Goal: Information Seeking & Learning: Check status

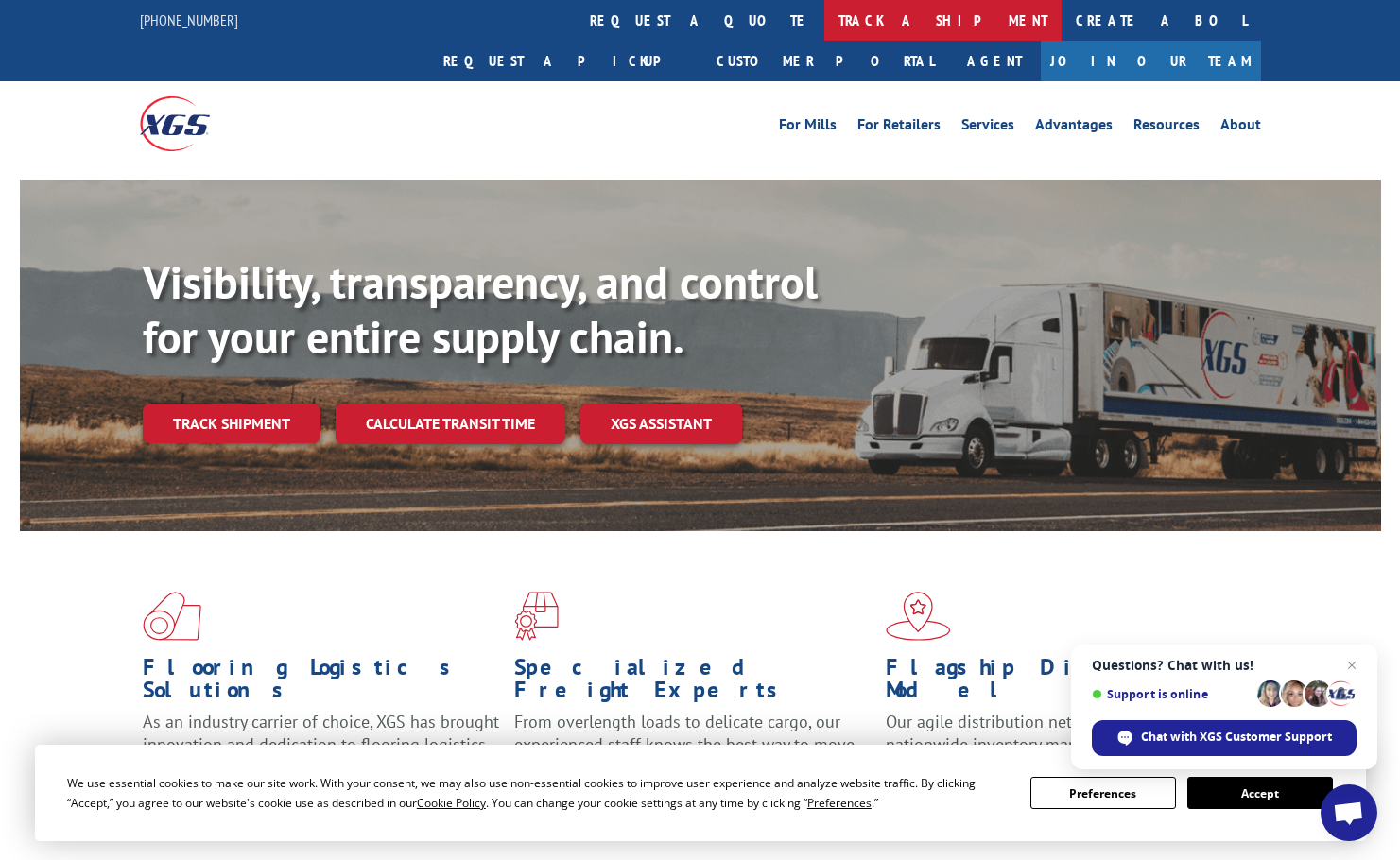
click at [825, 25] on link "track a shipment" at bounding box center [943, 20] width 237 height 41
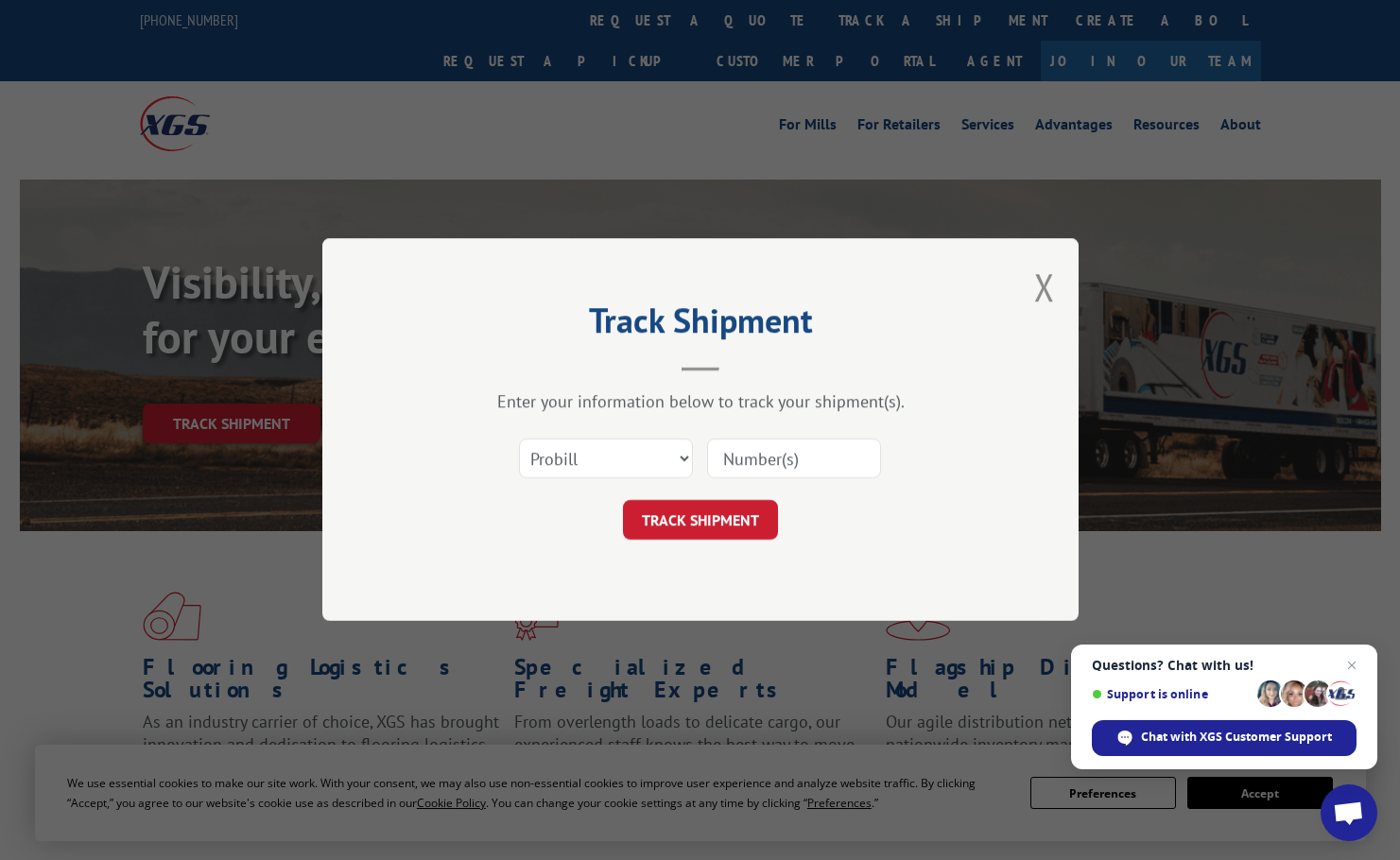
click at [816, 445] on input at bounding box center [793, 460] width 174 height 40
paste input "17496302"
type input "17496302"
click at [714, 514] on button "TRACK SHIPMENT" at bounding box center [700, 521] width 155 height 40
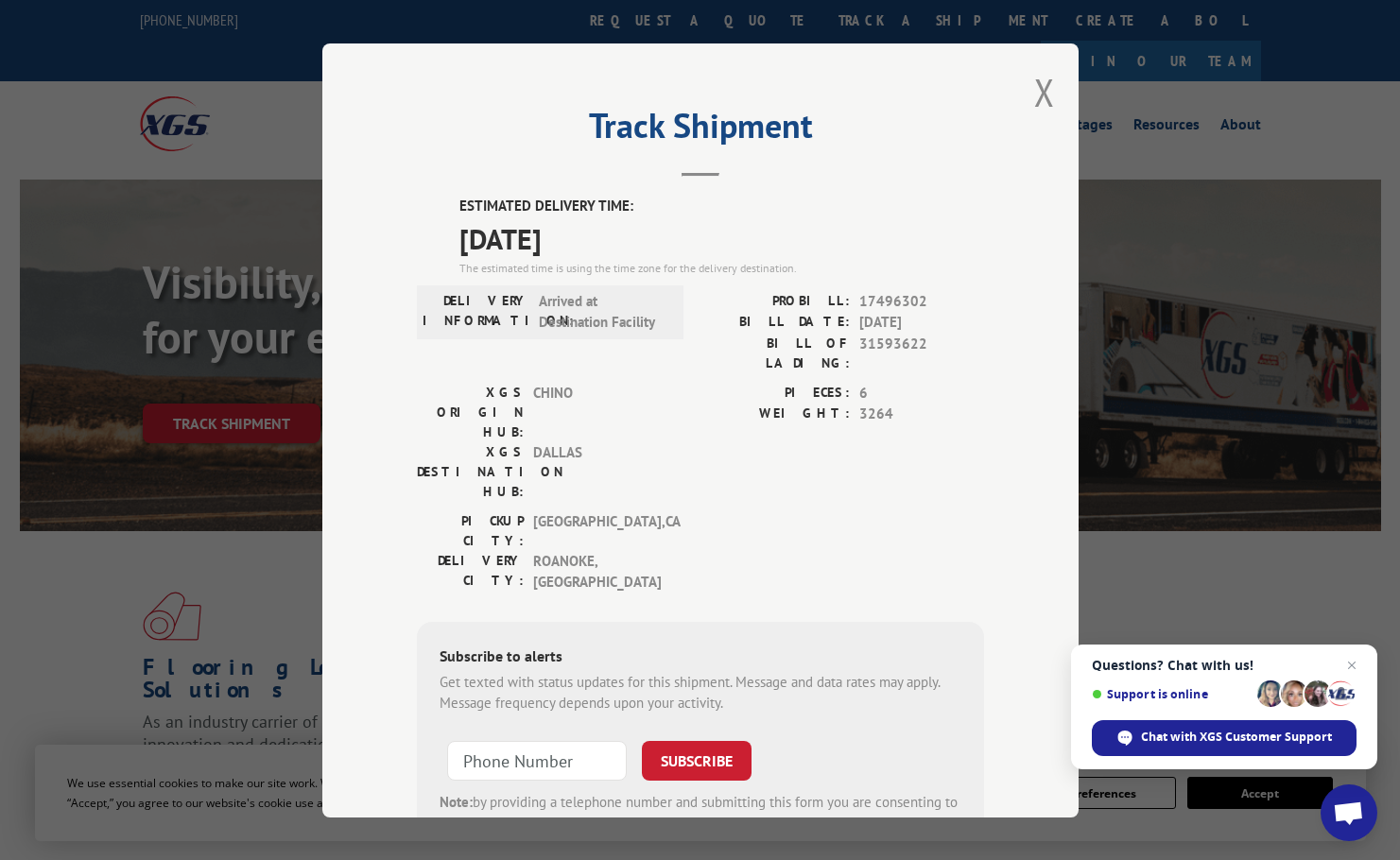
drag, startPoint x: 450, startPoint y: 200, endPoint x: 604, endPoint y: 239, distance: 158.9
click at [604, 239] on div "ESTIMATED DELIVERY TIME: [DATE] The estimated time is using the time zone for t…" at bounding box center [701, 536] width 568 height 683
copy div "ESTIMATED DELIVERY TIME: [DATE]"
drag, startPoint x: 466, startPoint y: 296, endPoint x: 699, endPoint y: 311, distance: 233.5
click at [699, 311] on div "DELIVERY INFORMATION: Arrived at Destination Facility PROBILL: 17496302 BILL DA…" at bounding box center [701, 336] width 568 height 91
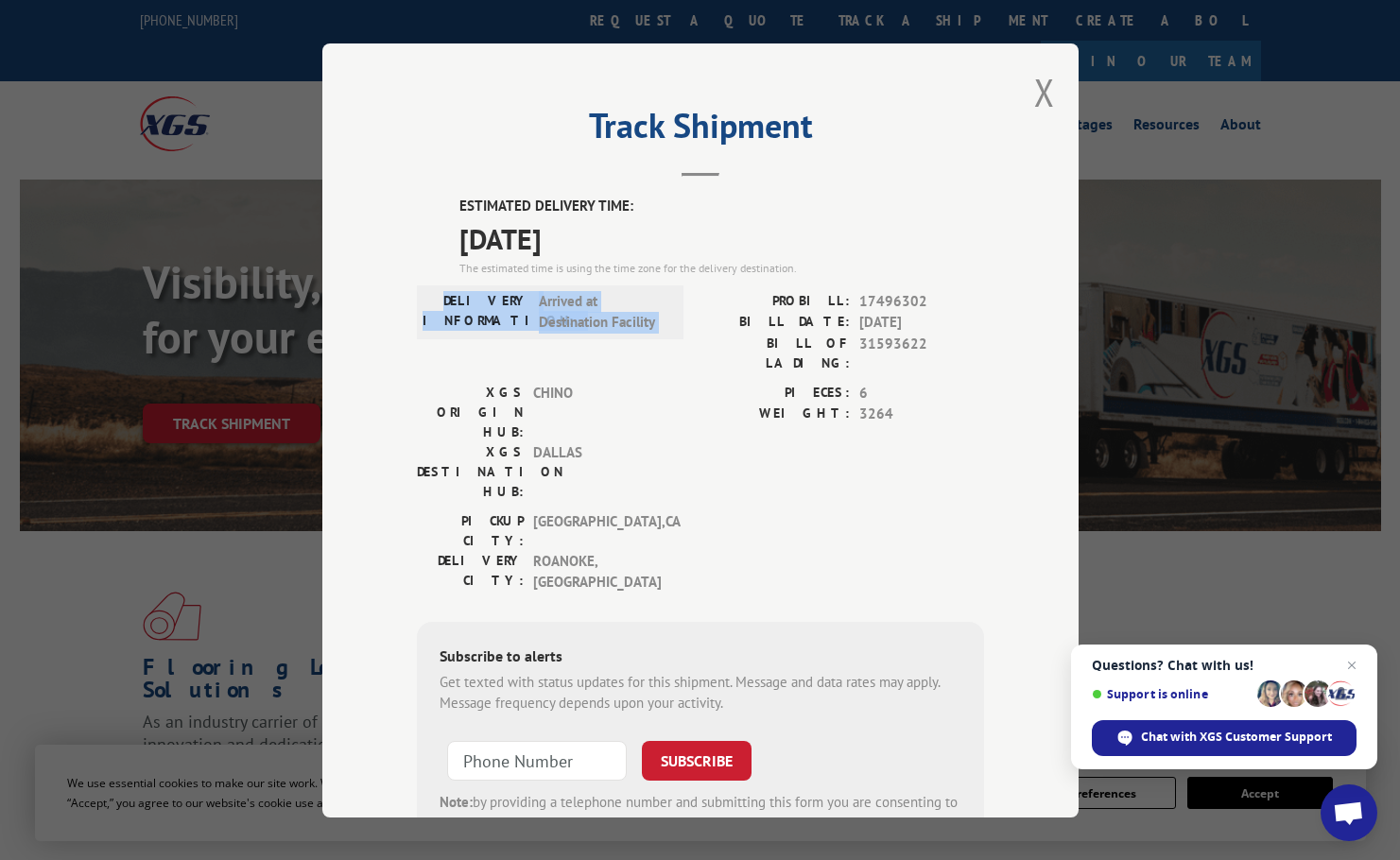
copy div "DELIVERY INFORMATION: Arrived at Destination Facility"
